Goal: Task Accomplishment & Management: Complete application form

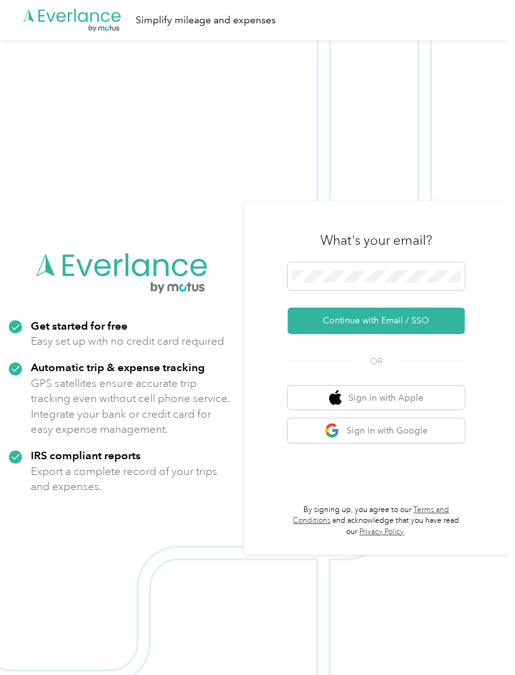
click at [445, 334] on button "Continue with Email / SSO" at bounding box center [376, 320] width 177 height 26
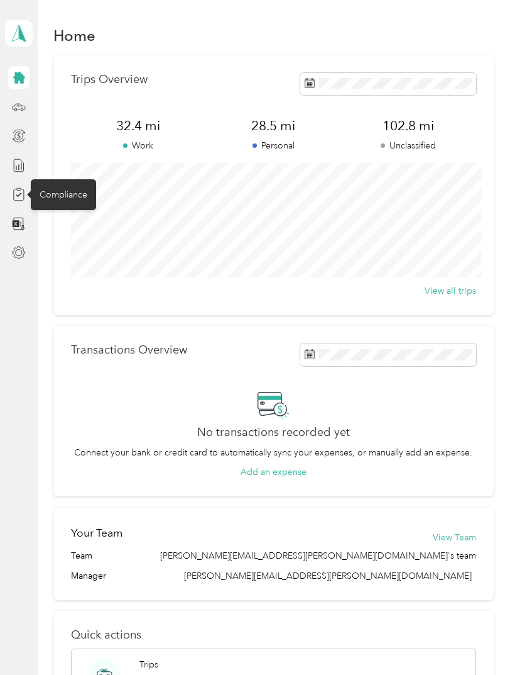
click at [55, 197] on div "Compliance" at bounding box center [63, 194] width 65 height 31
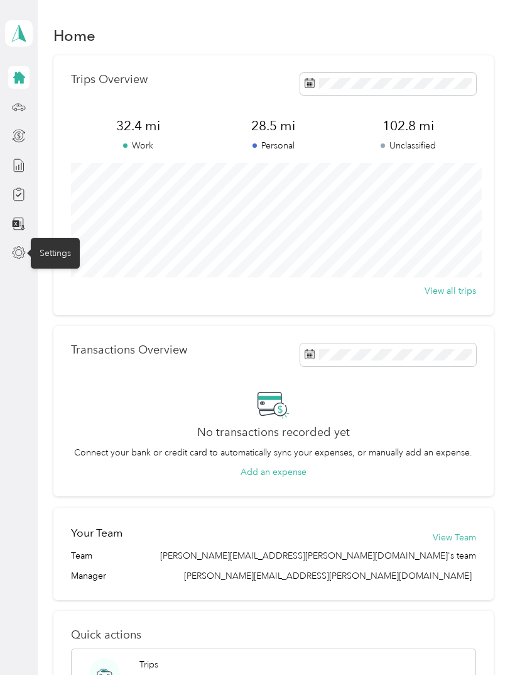
click at [50, 256] on div "Settings" at bounding box center [55, 253] width 49 height 31
click at [21, 36] on polygon at bounding box center [22, 33] width 7 height 16
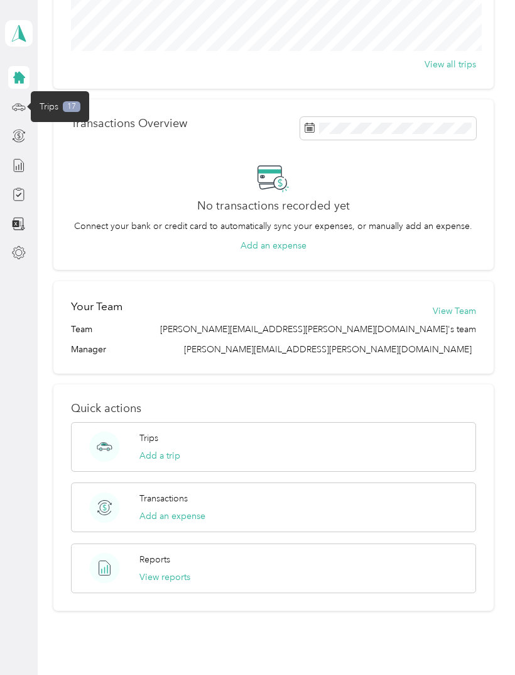
scroll to position [224, 0]
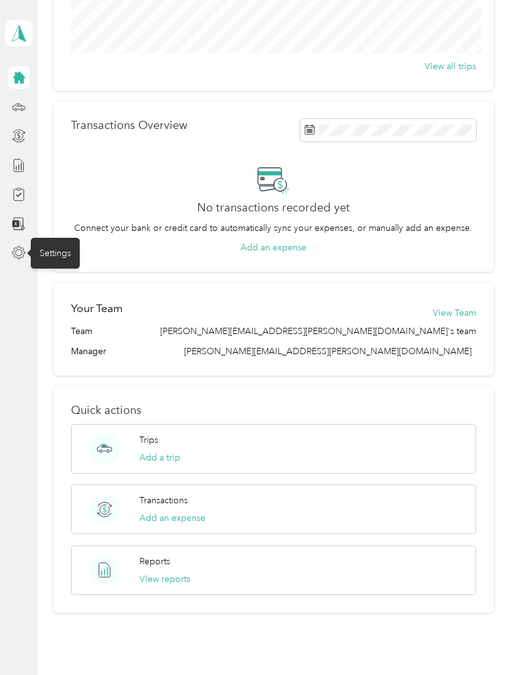
click at [57, 251] on div "Settings" at bounding box center [55, 253] width 49 height 31
click at [18, 256] on icon at bounding box center [19, 253] width 14 height 14
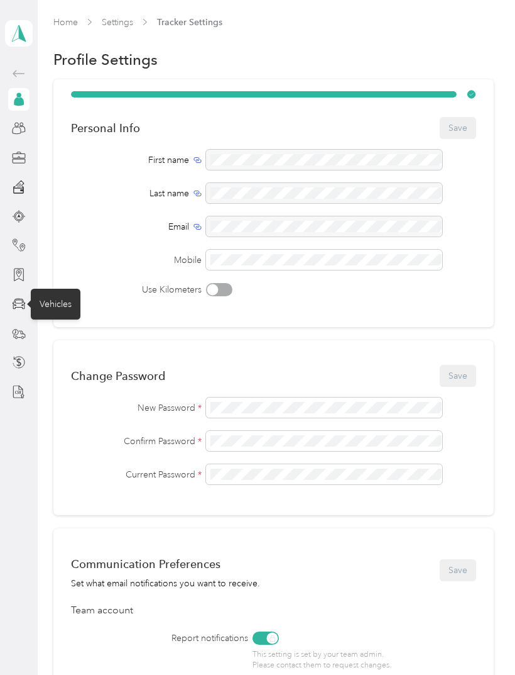
click at [61, 302] on div "Vehicles" at bounding box center [56, 304] width 50 height 31
click at [50, 311] on div "Vehicles" at bounding box center [56, 304] width 50 height 31
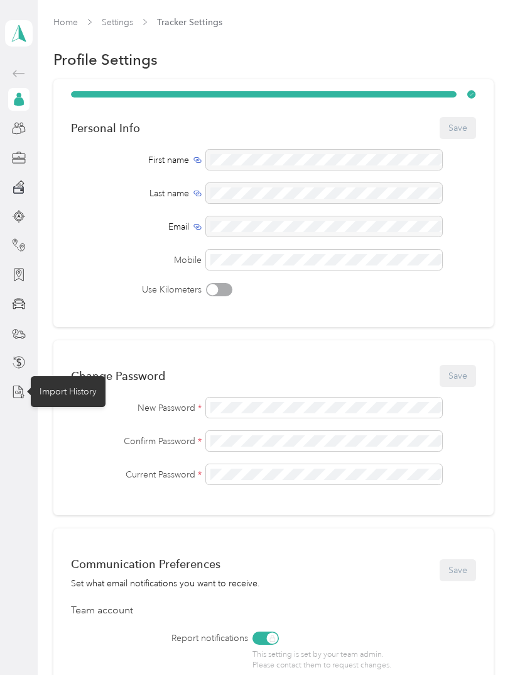
click at [69, 397] on div "Import History" at bounding box center [68, 391] width 75 height 31
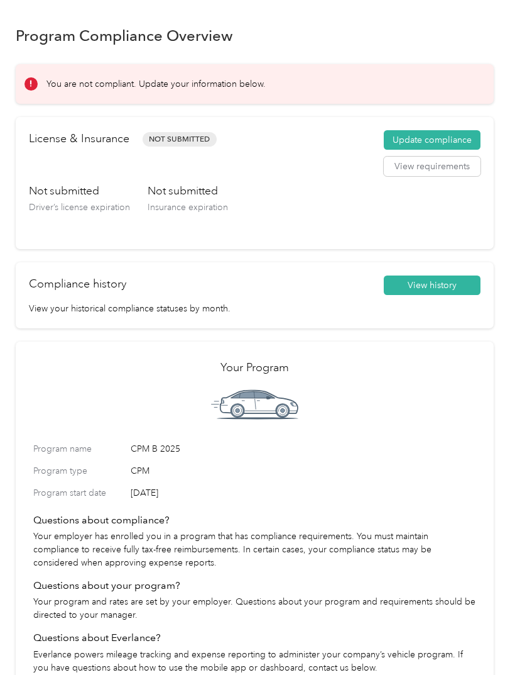
click at [460, 166] on button "View requirements" at bounding box center [432, 167] width 97 height 20
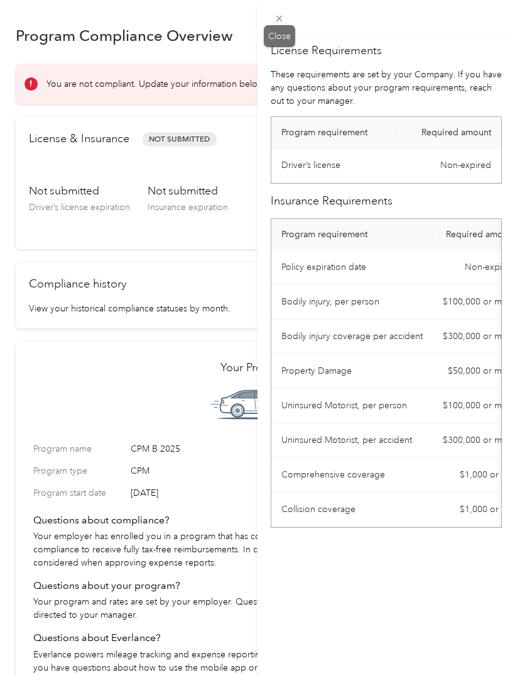
click at [280, 21] on icon at bounding box center [279, 18] width 11 height 11
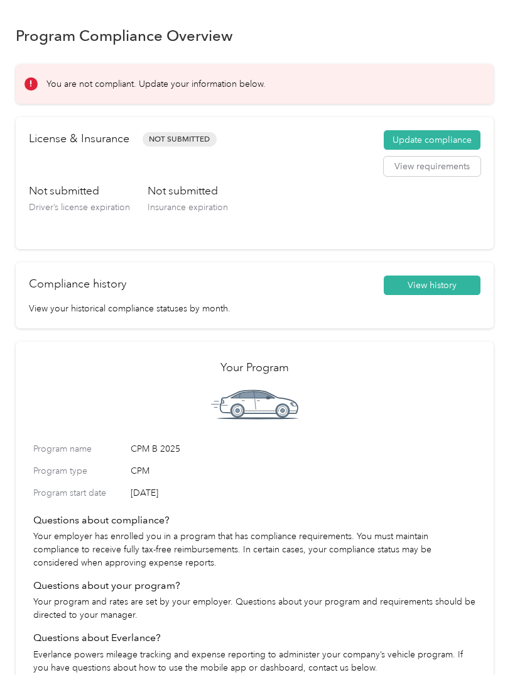
click at [463, 138] on button "Update compliance" at bounding box center [432, 140] width 97 height 20
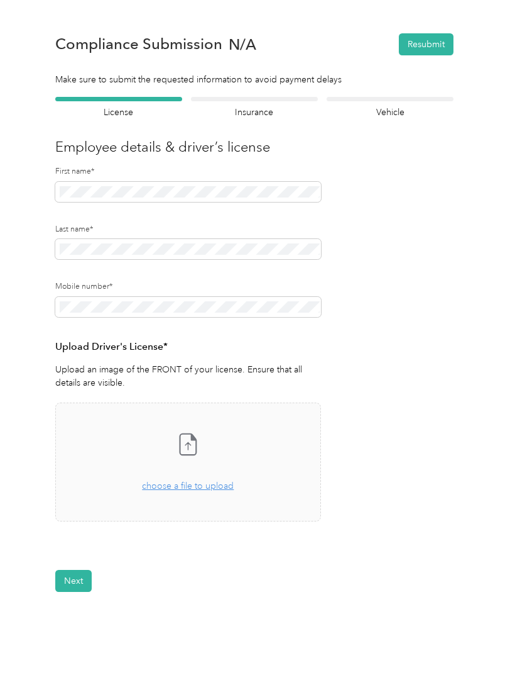
click at [216, 486] on span "choose a file to upload" at bounding box center [188, 485] width 92 height 11
click at [80, 617] on button "Next" at bounding box center [73, 618] width 36 height 22
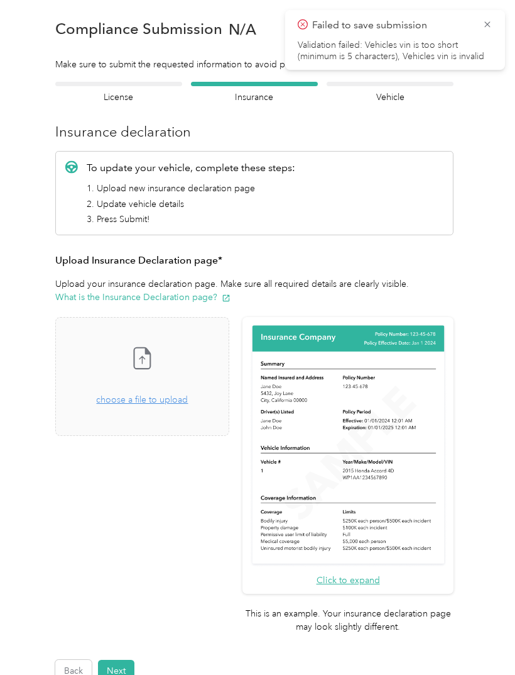
scroll to position [16, 0]
click at [116, 659] on button "Next" at bounding box center [116, 670] width 36 height 22
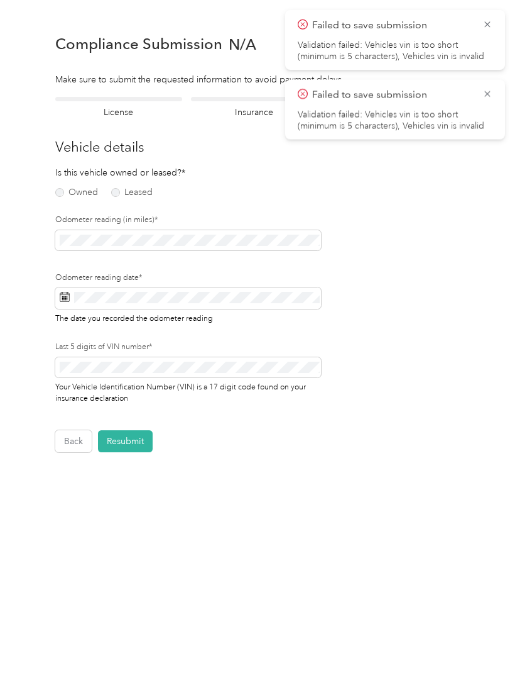
scroll to position [1, 0]
click at [61, 185] on div "Owned Leased" at bounding box center [98, 190] width 87 height 13
click at [59, 193] on label "Owned" at bounding box center [76, 192] width 43 height 9
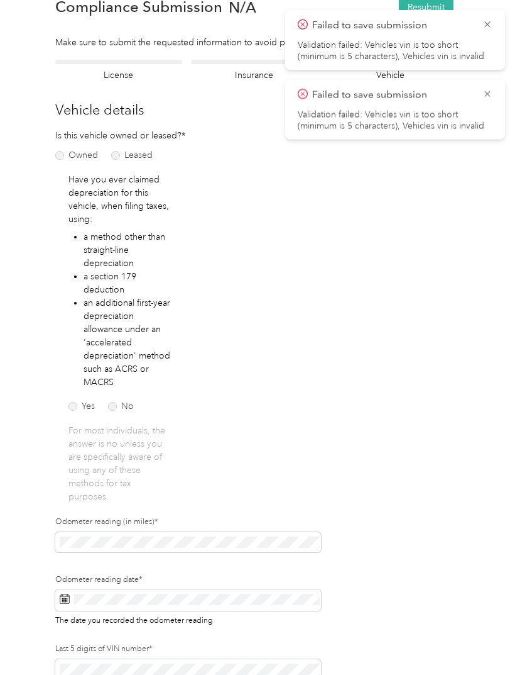
scroll to position [38, 0]
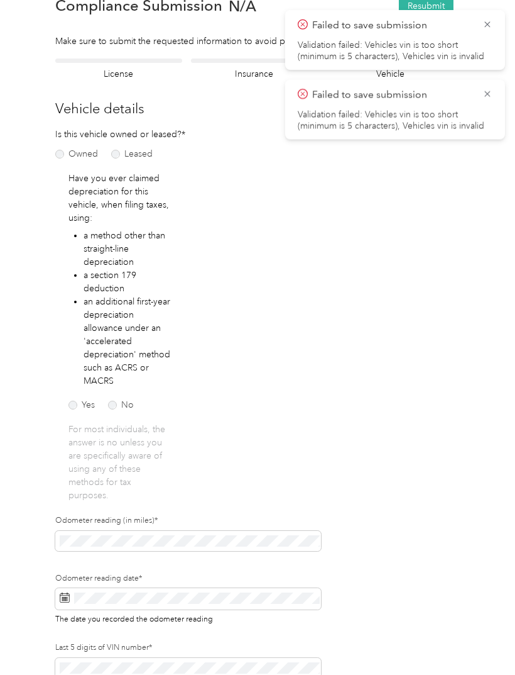
click at [111, 406] on label "No" at bounding box center [121, 404] width 26 height 9
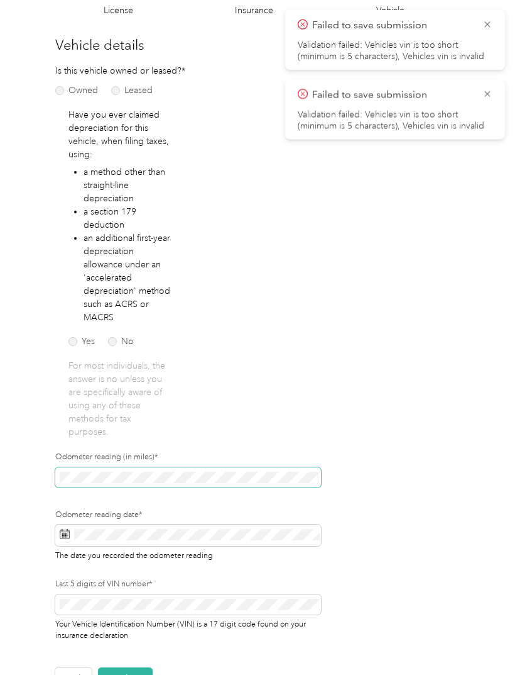
scroll to position [67, 0]
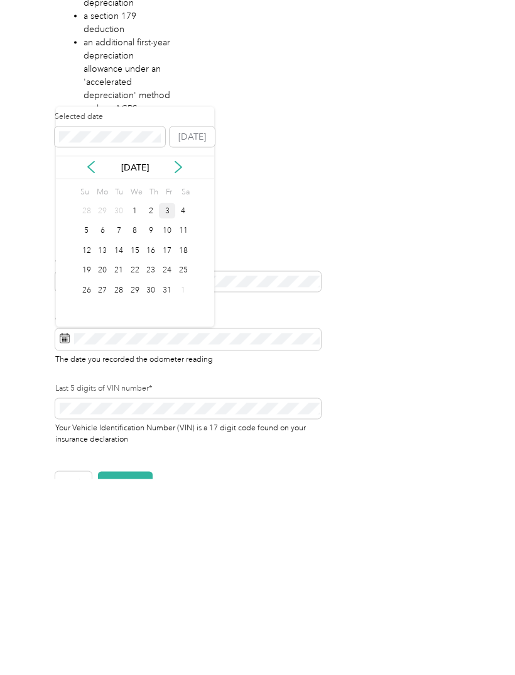
click at [134, 399] on div "1" at bounding box center [135, 407] width 16 height 16
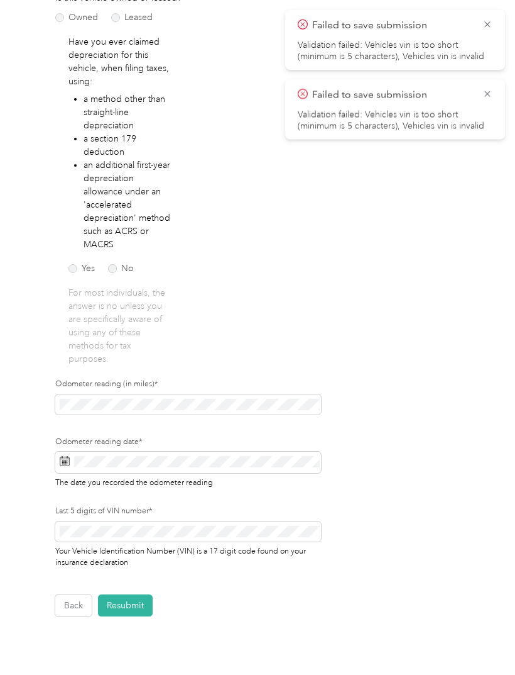
scroll to position [175, 0]
